Goal: Navigation & Orientation: Find specific page/section

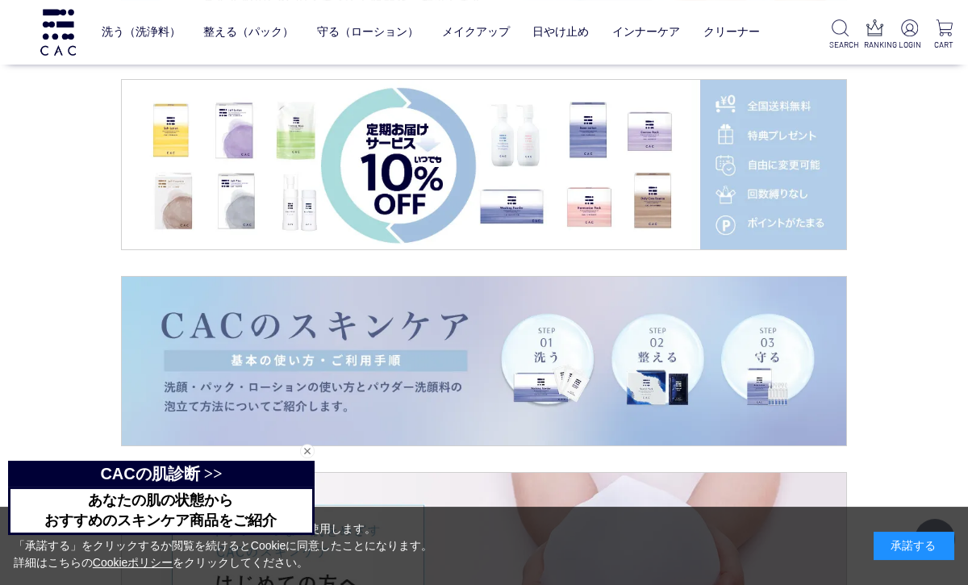
scroll to position [2449, 0]
click at [169, 368] on img at bounding box center [484, 361] width 725 height 169
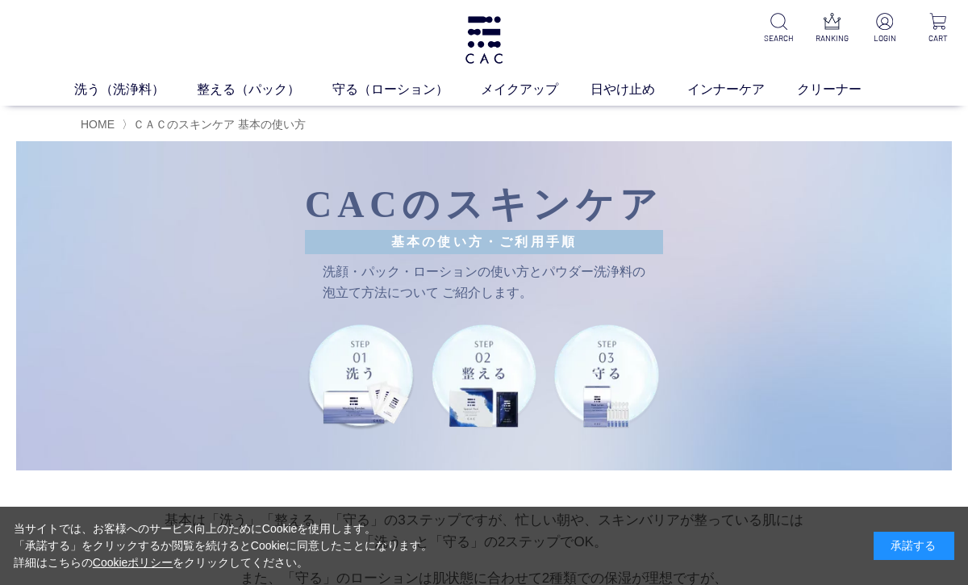
click at [76, 106] on ul "洗う（洗浄料） 液体洗浄料 パウダー洗浄料 泡洗顔料 グッズ 整える（パック） フェイスパック ヘアパック 守る（ローション） 保湿化粧水 柔軟化粧水 美容液…" at bounding box center [484, 93] width 968 height 26
click at [94, 121] on span "HOME" at bounding box center [98, 124] width 34 height 13
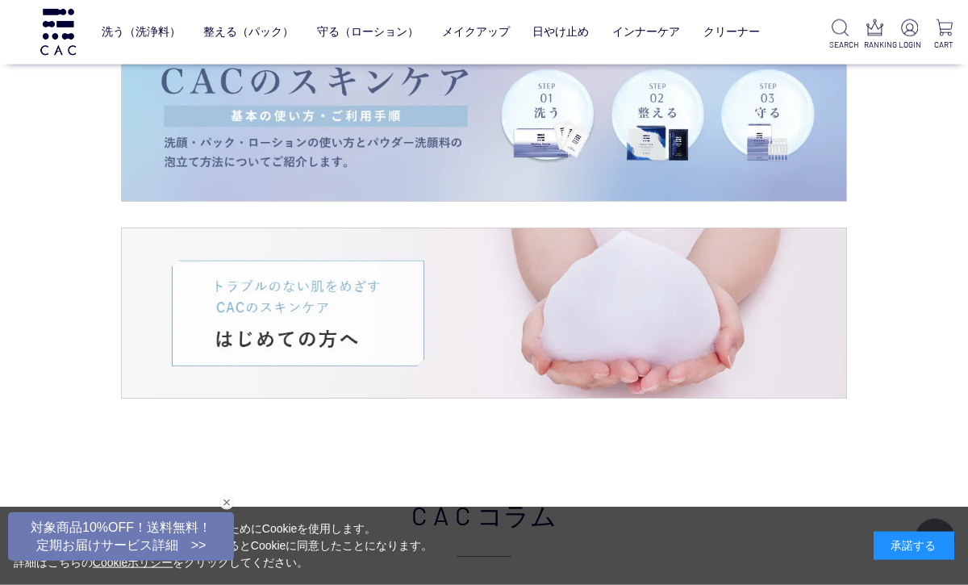
scroll to position [2695, 0]
click at [230, 311] on img at bounding box center [484, 312] width 725 height 169
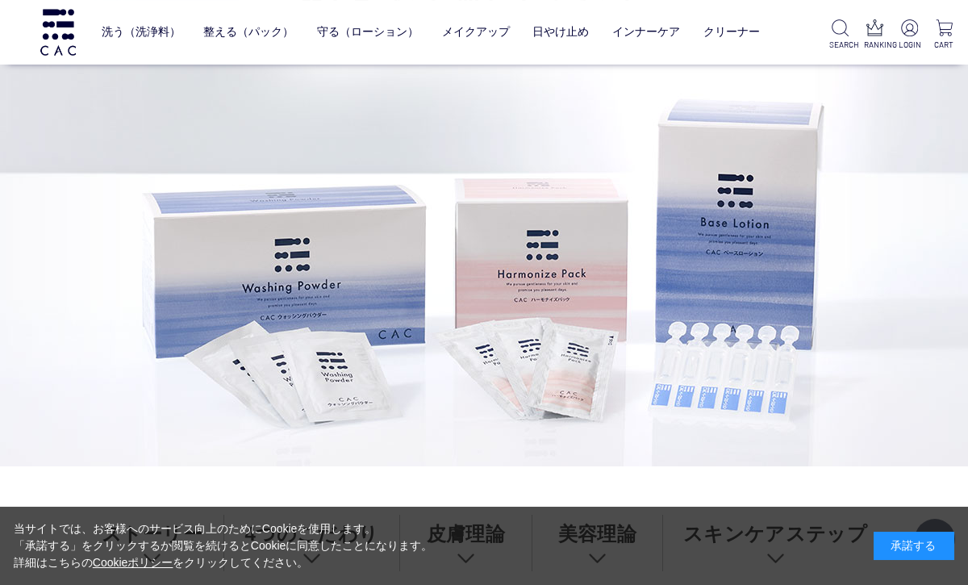
scroll to position [195, 0]
click at [109, 412] on h2 "肌トラブルに悩むすべての人へ無添加スキンケアの先駆者、CAC" at bounding box center [484, 196] width 968 height 541
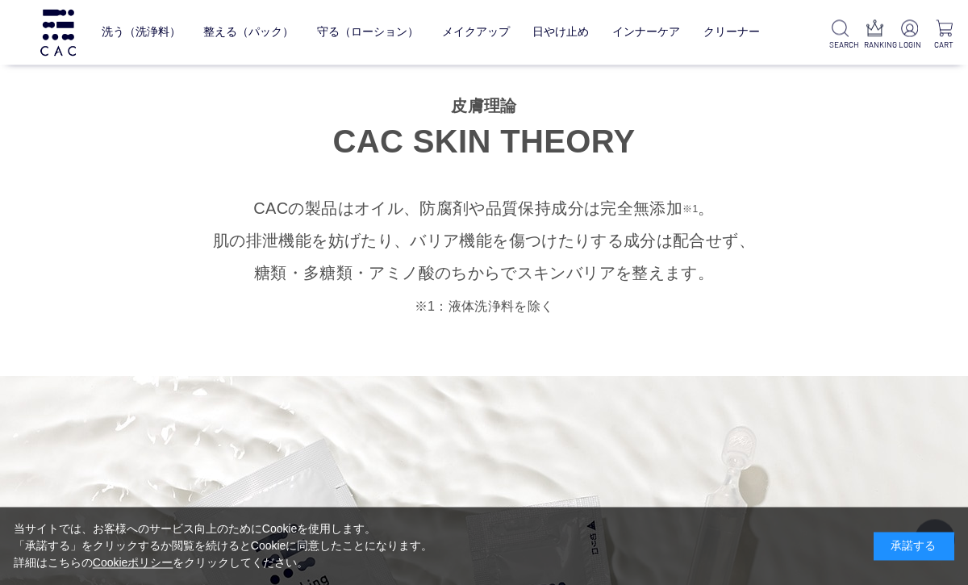
scroll to position [3872, 0]
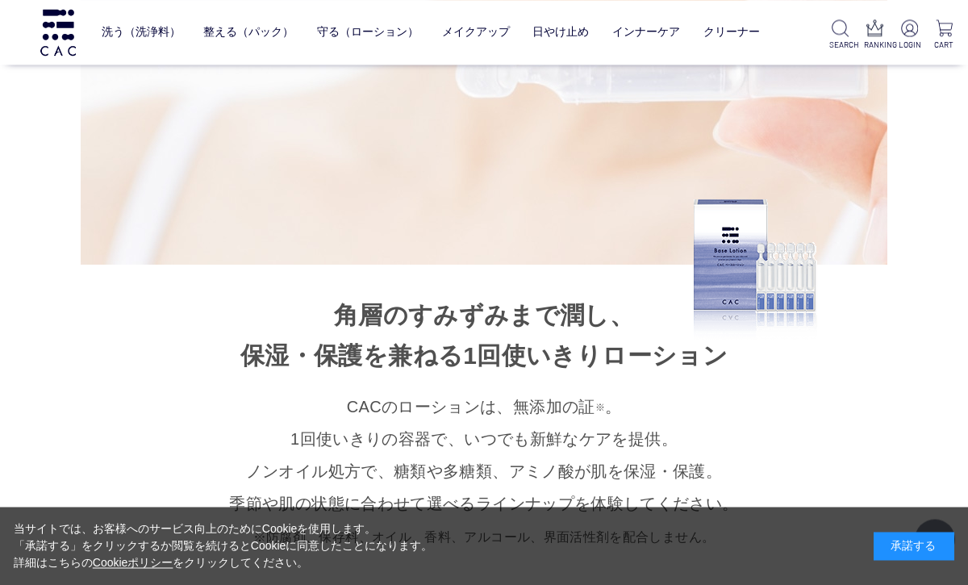
scroll to position [10023, 0]
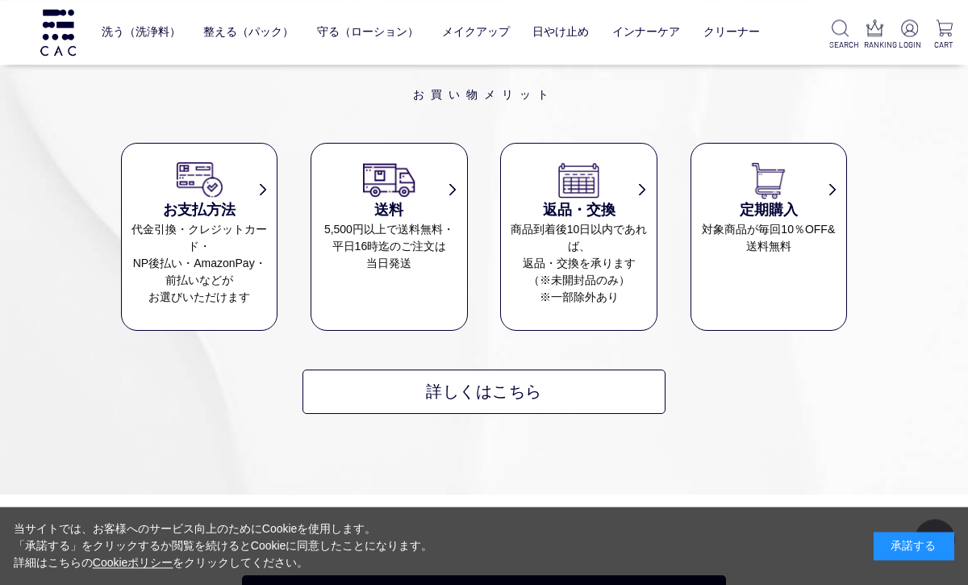
scroll to position [2613, 0]
